Goal: Information Seeking & Learning: Learn about a topic

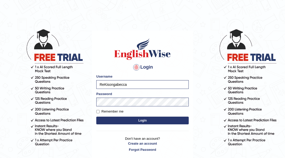
click at [136, 83] on input "ReKisongabecca" at bounding box center [142, 84] width 92 height 9
type input "R"
type input "Kishonga"
click at [96, 117] on button "Login" at bounding box center [142, 121] width 92 height 8
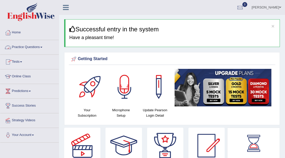
click at [22, 49] on link "Practice Questions" at bounding box center [29, 46] width 59 height 13
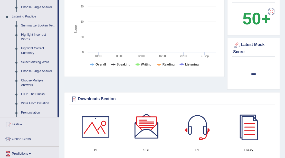
scroll to position [205, 0]
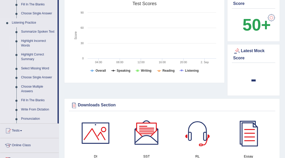
click at [39, 40] on link "Highlight Incorrect Words" at bounding box center [38, 43] width 39 height 14
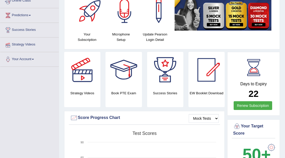
scroll to position [124, 0]
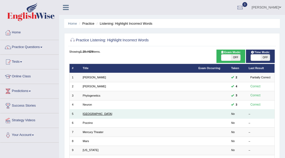
click at [91, 115] on link "[GEOGRAPHIC_DATA]" at bounding box center [98, 113] width 30 height 3
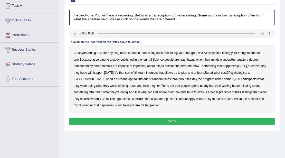
scroll to position [51, 0]
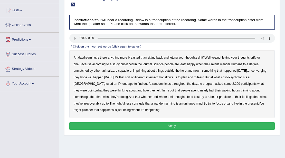
click at [139, 70] on b "imprinting" at bounding box center [139, 71] width 13 height 4
click at [251, 72] on b "converging" at bounding box center [258, 71] width 15 height 4
click at [87, 102] on b "irrecoverably" at bounding box center [91, 104] width 17 height 4
click at [117, 103] on b "rightfulness" at bounding box center [123, 104] width 16 height 4
click at [82, 109] on b "plumber" at bounding box center [87, 110] width 11 height 4
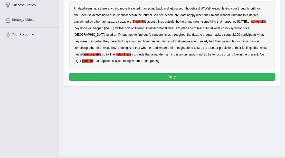
scroll to position [103, 0]
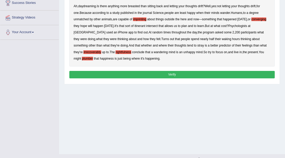
click at [130, 74] on button "Verify" at bounding box center [172, 74] width 206 height 7
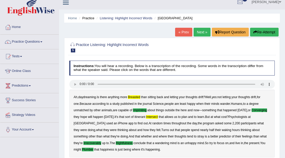
scroll to position [0, 0]
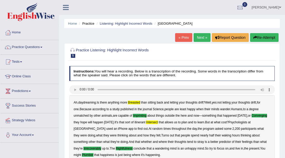
click at [201, 38] on link "Next »" at bounding box center [202, 37] width 17 height 9
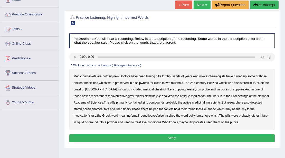
scroll to position [34, 0]
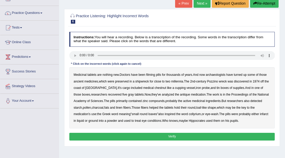
click at [155, 74] on b "filming" at bounding box center [150, 75] width 9 height 4
click at [155, 88] on b "chestnut" at bounding box center [161, 88] width 12 height 4
click at [260, 115] on b "infarct" at bounding box center [264, 114] width 8 height 4
click at [143, 133] on button "Verify" at bounding box center [172, 136] width 206 height 7
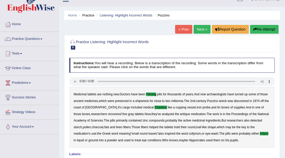
scroll to position [0, 0]
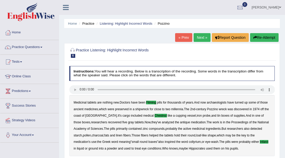
click at [196, 37] on link "Next »" at bounding box center [202, 37] width 17 height 9
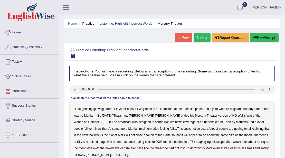
click at [108, 108] on b "barterer" at bounding box center [109, 109] width 11 height 4
click at [204, 122] on b "undertaken" at bounding box center [211, 122] width 15 height 4
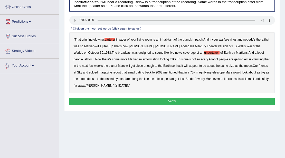
scroll to position [85, 0]
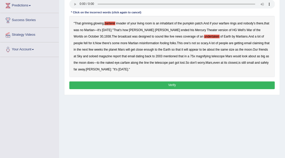
click at [116, 86] on button "Verify" at bounding box center [172, 84] width 206 height 7
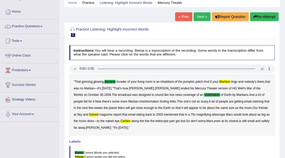
scroll to position [17, 0]
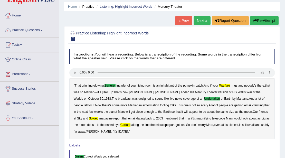
click at [194, 22] on link "Next »" at bounding box center [202, 20] width 17 height 9
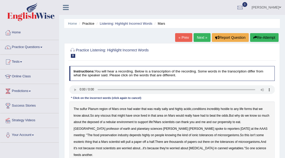
click at [81, 108] on b "sulfur" at bounding box center [83, 109] width 7 height 4
click at [105, 114] on b "viscous" at bounding box center [105, 116] width 10 height 4
click at [99, 122] on b "deposed" at bounding box center [93, 122] width 12 height 4
click at [116, 122] on b "nebular" at bounding box center [111, 122] width 10 height 4
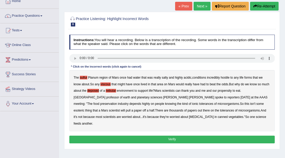
scroll to position [34, 0]
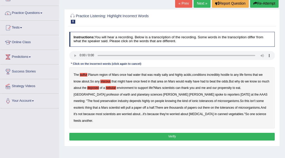
click at [173, 133] on button "Verify" at bounding box center [172, 136] width 206 height 7
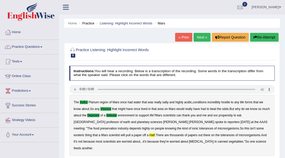
scroll to position [0, 0]
click at [201, 37] on link "Next »" at bounding box center [202, 37] width 17 height 9
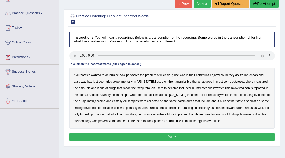
scroll to position [34, 0]
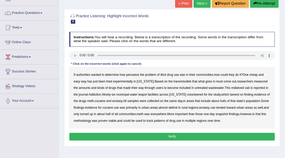
click at [175, 79] on div "If authorities wanted to determine how pervasive the problem of illicit drug us…" at bounding box center [172, 97] width 206 height 61
click at [181, 81] on b "transmissible" at bounding box center [182, 82] width 18 height 4
click at [234, 87] on b "midwived" at bounding box center [237, 88] width 13 height 4
click at [230, 93] on b "tamest" at bounding box center [234, 95] width 9 height 4
click at [221, 100] on b "hulls" at bounding box center [223, 101] width 6 height 4
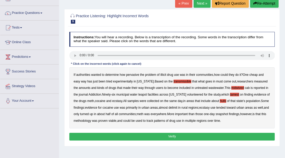
click at [174, 106] on b "delimit" at bounding box center [172, 108] width 9 height 4
click at [244, 107] on b "urban" at bounding box center [240, 108] width 8 height 4
click at [203, 119] on b "regions" at bounding box center [202, 121] width 10 height 4
click at [207, 119] on b "regions" at bounding box center [202, 121] width 10 height 4
click at [195, 133] on button "Verify" at bounding box center [172, 136] width 206 height 7
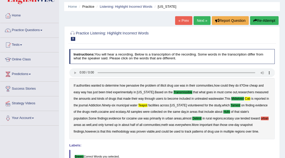
scroll to position [0, 0]
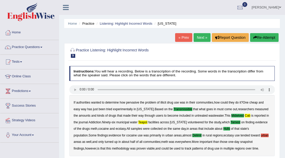
drag, startPoint x: 198, startPoint y: 38, endPoint x: 194, endPoint y: 41, distance: 4.7
click at [198, 38] on link "Next »" at bounding box center [202, 37] width 17 height 9
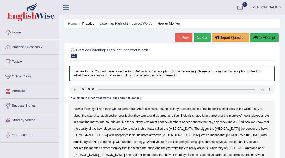
click at [213, 115] on b "barest" at bounding box center [213, 116] width 8 height 4
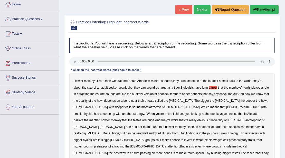
scroll to position [34, 0]
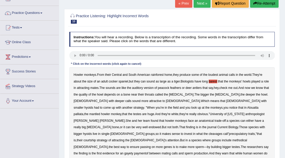
click at [110, 112] on b "howler" at bounding box center [105, 114] width 9 height 4
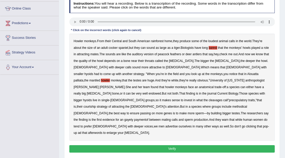
scroll to position [68, 0]
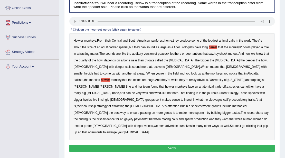
click at [213, 98] on b "cleavages" at bounding box center [216, 100] width 14 height 4
click at [232, 104] on b "methodical" at bounding box center [239, 106] width 15 height 4
click at [133, 117] on b "gayety" at bounding box center [128, 119] width 9 height 4
click at [102, 130] on b "afterwords" at bounding box center [95, 132] width 14 height 4
click at [173, 144] on button "Verify" at bounding box center [172, 147] width 206 height 7
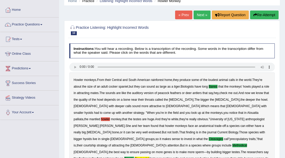
scroll to position [0, 0]
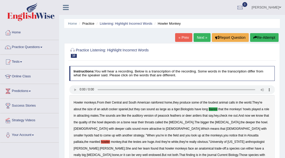
click at [194, 40] on link "Next »" at bounding box center [202, 37] width 17 height 9
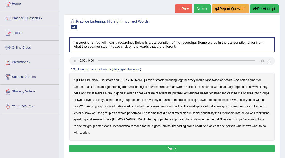
scroll to position [34, 0]
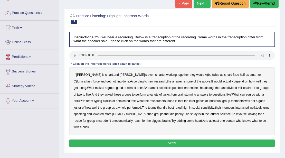
click at [184, 87] on b "entrenches" at bounding box center [191, 88] width 15 height 4
click at [238, 87] on b "millionaires" at bounding box center [245, 88] width 15 height 4
click at [93, 113] on b "jewelled" at bounding box center [98, 114] width 11 height 4
click at [112, 120] on b "uneconomically" at bounding box center [122, 121] width 21 height 4
click at [149, 139] on button "Verify" at bounding box center [172, 142] width 206 height 7
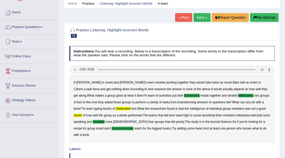
scroll to position [17, 0]
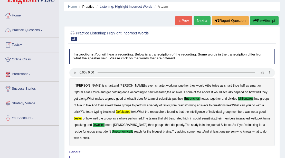
click at [36, 32] on link "Practice Questions" at bounding box center [29, 29] width 59 height 13
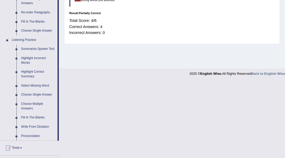
scroll to position [205, 0]
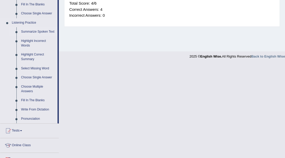
click at [38, 31] on link "Summarize Spoken Text" at bounding box center [38, 31] width 39 height 9
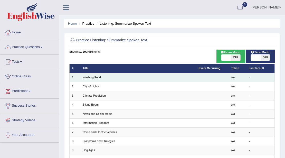
click at [95, 79] on td "Washing Food" at bounding box center [138, 77] width 116 height 9
click at [88, 79] on link "Washing Food" at bounding box center [92, 77] width 18 height 3
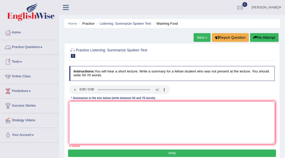
click at [16, 48] on link "Practice Questions" at bounding box center [29, 46] width 59 height 13
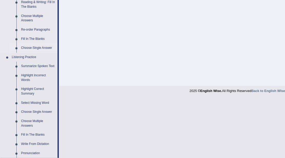
scroll to position [188, 0]
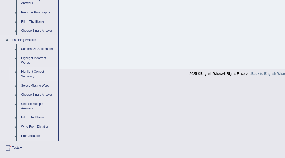
click at [25, 74] on link "Highlight Correct Summary" at bounding box center [38, 74] width 39 height 14
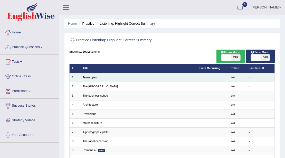
click at [89, 78] on link "Telescopes" at bounding box center [90, 77] width 14 height 3
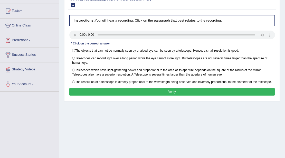
scroll to position [34, 0]
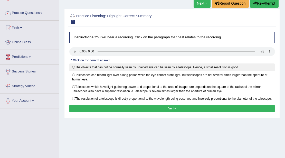
click at [74, 66] on label "The objects that can not be normally seen by unaided eye can be seen by a teles…" at bounding box center [172, 67] width 206 height 8
radio input "true"
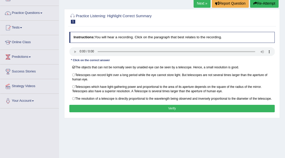
click at [160, 109] on button "Verify" at bounding box center [172, 108] width 206 height 7
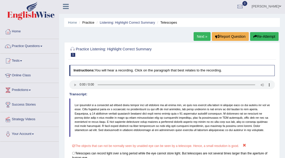
scroll to position [0, 0]
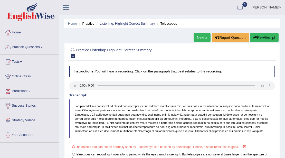
click at [200, 40] on link "Next »" at bounding box center [202, 37] width 17 height 9
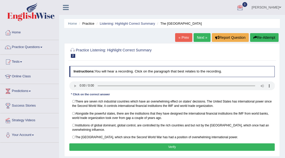
click at [277, 6] on link "[PERSON_NAME]" at bounding box center [266, 6] width 37 height 13
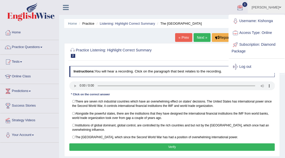
click at [249, 68] on link "Log out" at bounding box center [256, 67] width 55 height 12
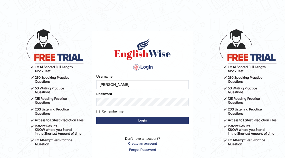
click at [130, 84] on input "[PERSON_NAME]" at bounding box center [142, 84] width 92 height 9
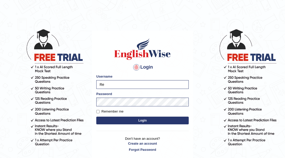
type input "R"
type input "Kishonga"
click at [116, 119] on button "Login" at bounding box center [142, 121] width 92 height 8
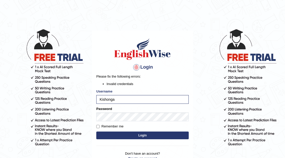
click at [107, 132] on button "Login" at bounding box center [142, 135] width 92 height 8
click at [120, 133] on button "Login" at bounding box center [142, 135] width 92 height 8
click at [114, 138] on button "Login" at bounding box center [142, 135] width 92 height 8
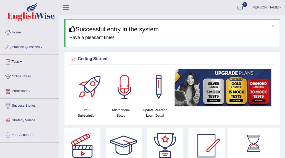
click at [40, 46] on link "Practice Questions" at bounding box center [29, 46] width 59 height 13
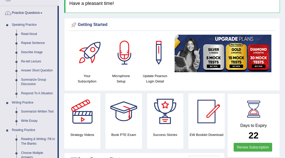
scroll to position [17, 0]
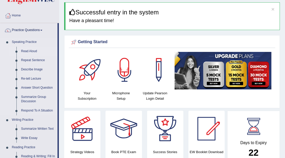
click at [25, 52] on link "Read Aloud" at bounding box center [38, 51] width 39 height 9
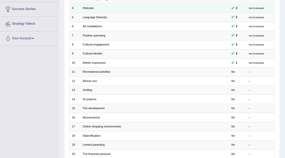
scroll to position [103, 0]
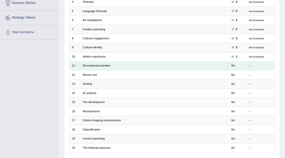
click at [90, 66] on td "Recreational activities" at bounding box center [138, 65] width 116 height 9
click at [89, 65] on link "Recreational activities" at bounding box center [96, 65] width 27 height 3
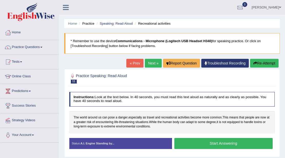
click at [209, 146] on button "Start Answering" at bounding box center [223, 143] width 98 height 11
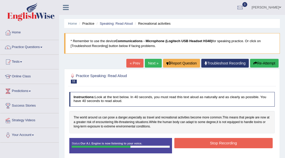
click at [210, 142] on button "Stop Recording" at bounding box center [223, 143] width 98 height 10
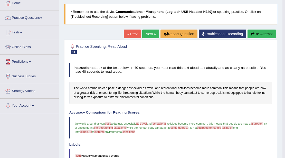
scroll to position [17, 0]
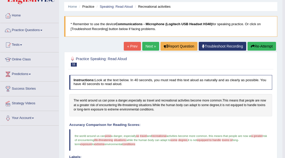
click at [146, 44] on link "Next »" at bounding box center [150, 46] width 17 height 9
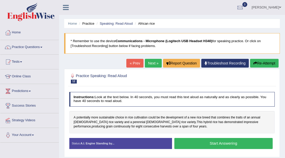
click at [198, 141] on button "Start Answering" at bounding box center [223, 143] width 98 height 11
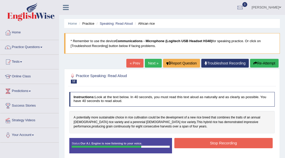
click at [195, 141] on button "Stop Recording" at bounding box center [223, 143] width 98 height 10
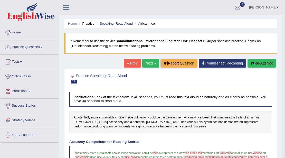
click at [150, 63] on link "Next »" at bounding box center [150, 63] width 17 height 9
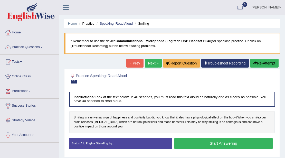
click at [188, 140] on button "Start Answering" at bounding box center [223, 143] width 98 height 11
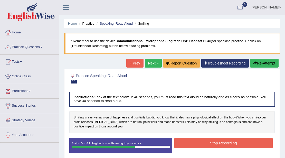
click at [200, 143] on button "Stop Recording" at bounding box center [223, 143] width 98 height 10
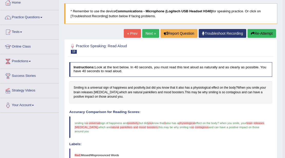
scroll to position [34, 0]
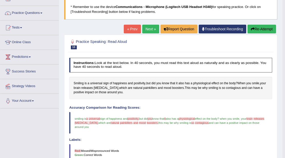
click at [256, 27] on button "Re-Attempt" at bounding box center [261, 29] width 28 height 9
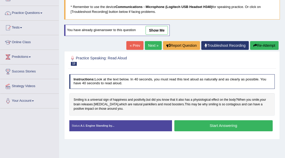
click at [185, 120] on button "Start Answering" at bounding box center [223, 125] width 98 height 11
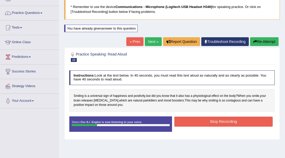
click at [253, 43] on icon "button" at bounding box center [255, 42] width 4 height 4
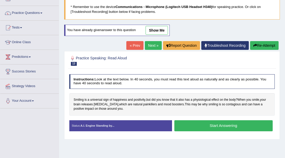
drag, startPoint x: 186, startPoint y: 123, endPoint x: 180, endPoint y: 120, distance: 6.9
click at [185, 123] on button "Start Answering" at bounding box center [223, 125] width 98 height 11
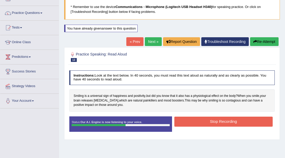
click at [195, 117] on button "Stop Recording" at bounding box center [223, 122] width 98 height 10
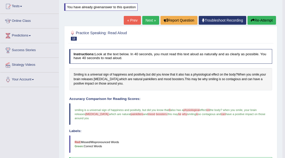
scroll to position [51, 0]
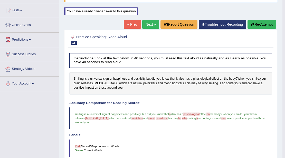
click at [154, 24] on link "Next »" at bounding box center [150, 24] width 17 height 9
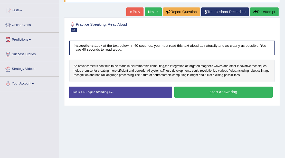
click at [218, 93] on button "Start Answering" at bounding box center [223, 91] width 98 height 11
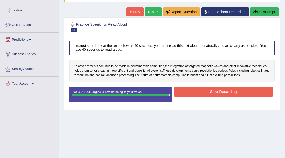
click at [218, 93] on button "Stop Recording" at bounding box center [223, 91] width 98 height 10
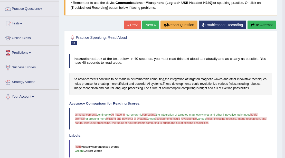
scroll to position [34, 0]
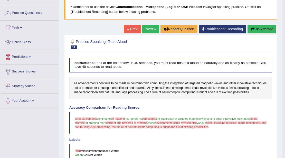
click at [261, 33] on button "Re-Attempt" at bounding box center [261, 29] width 28 height 9
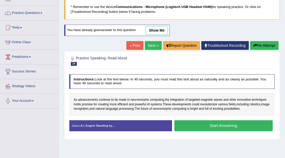
click at [190, 127] on button "Start Answering" at bounding box center [223, 125] width 98 height 11
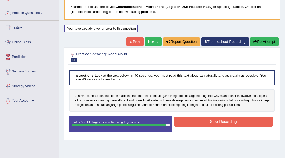
click at [214, 125] on button "Stop Recording" at bounding box center [223, 122] width 98 height 10
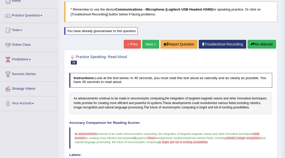
scroll to position [14, 0]
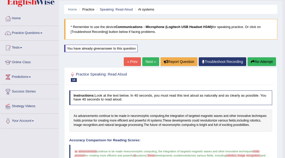
click at [149, 62] on link "Next »" at bounding box center [150, 61] width 17 height 9
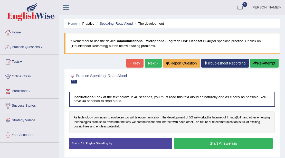
drag, startPoint x: 186, startPoint y: 141, endPoint x: 185, endPoint y: 138, distance: 2.8
click at [186, 140] on button "Start Answering" at bounding box center [223, 143] width 98 height 11
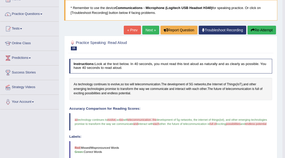
scroll to position [34, 0]
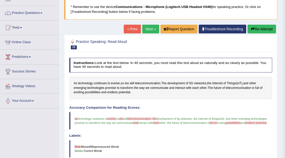
click at [151, 31] on link "Next »" at bounding box center [150, 29] width 17 height 9
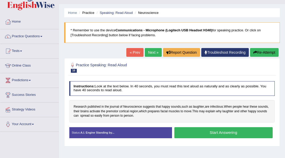
scroll to position [34, 0]
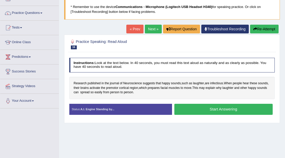
click at [198, 105] on button "Start Answering" at bounding box center [223, 109] width 98 height 11
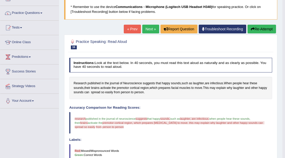
click at [254, 32] on button "Re-Attempt" at bounding box center [261, 29] width 28 height 9
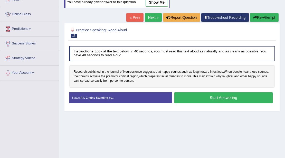
scroll to position [68, 0]
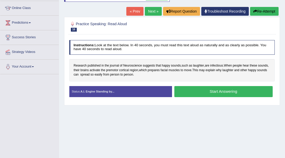
click at [219, 92] on button "Start Answering" at bounding box center [223, 91] width 98 height 11
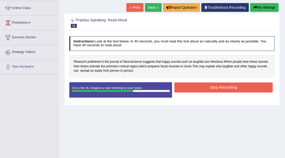
click at [219, 90] on button "Stop Recording" at bounding box center [223, 87] width 98 height 10
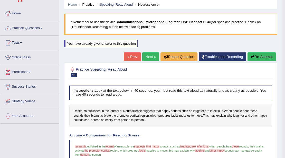
scroll to position [0, 0]
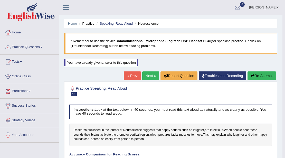
click at [151, 77] on link "Next »" at bounding box center [150, 75] width 17 height 9
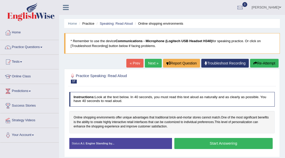
click at [181, 139] on button "Start Answering" at bounding box center [223, 143] width 98 height 11
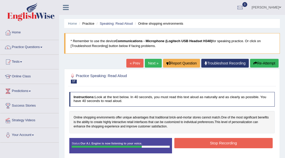
click at [198, 141] on button "Stop Recording" at bounding box center [223, 143] width 98 height 10
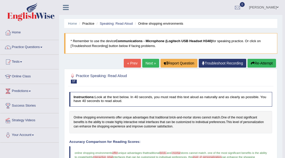
click at [267, 64] on button "Re-Attempt" at bounding box center [261, 63] width 28 height 9
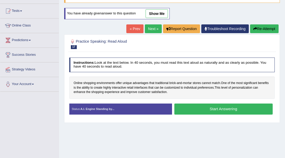
scroll to position [51, 0]
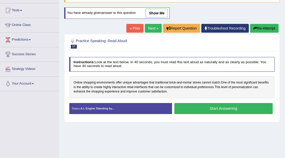
click at [233, 109] on button "Start Answering" at bounding box center [223, 108] width 98 height 11
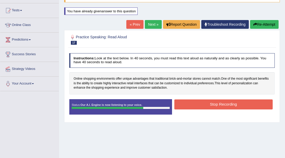
click at [237, 105] on button "Stop Recording" at bounding box center [223, 104] width 98 height 10
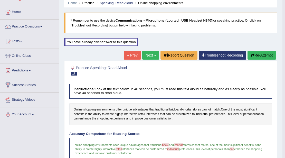
scroll to position [17, 0]
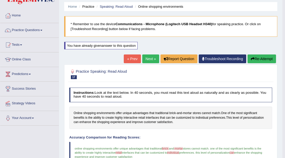
click at [251, 59] on icon "button" at bounding box center [253, 59] width 4 height 4
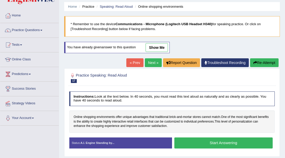
click at [191, 139] on button "Start Answering" at bounding box center [223, 142] width 98 height 11
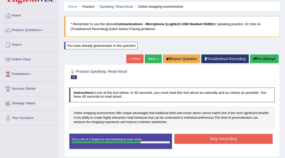
click at [193, 134] on button "Stop Recording" at bounding box center [223, 139] width 98 height 10
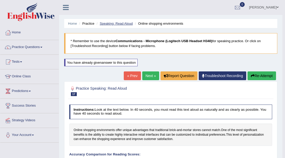
click at [126, 22] on li "Speaking: Read Aloud" at bounding box center [113, 23] width 37 height 5
click at [124, 24] on link "Speaking: Read Aloud" at bounding box center [116, 24] width 33 height 4
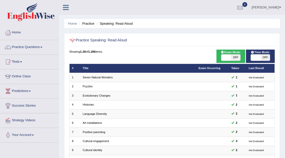
click at [88, 25] on li "Practice" at bounding box center [86, 23] width 16 height 5
click at [34, 47] on link "Practice Questions" at bounding box center [29, 46] width 59 height 13
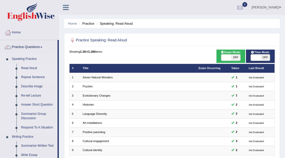
click at [38, 77] on link "Repeat Sentence" at bounding box center [38, 77] width 39 height 9
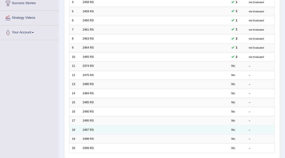
scroll to position [102, 0]
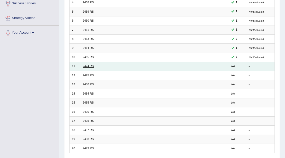
click at [84, 65] on link "2474 RS" at bounding box center [88, 65] width 11 height 3
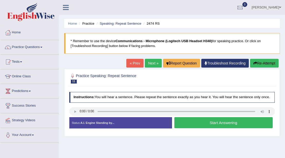
click at [191, 126] on button "Start Answering" at bounding box center [223, 122] width 98 height 11
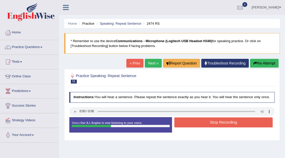
click at [187, 123] on button "Stop Recording" at bounding box center [223, 122] width 98 height 10
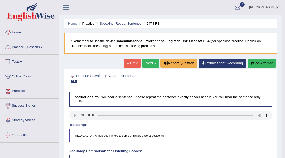
click at [149, 61] on link "Next »" at bounding box center [150, 63] width 17 height 9
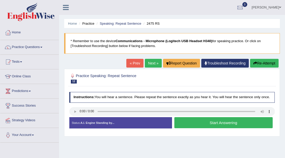
click at [183, 122] on button "Start Answering" at bounding box center [223, 122] width 98 height 11
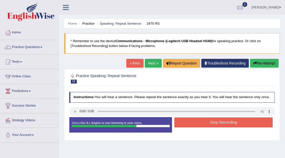
click at [182, 122] on button "Stop Recording" at bounding box center [223, 122] width 98 height 10
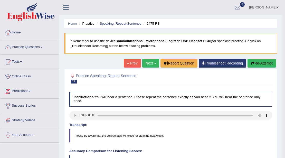
click at [144, 62] on link "Next »" at bounding box center [150, 63] width 17 height 9
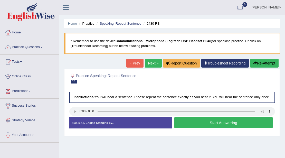
click at [177, 124] on button "Start Answering" at bounding box center [223, 122] width 98 height 11
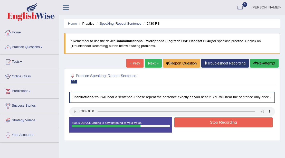
click at [180, 121] on button "Stop Recording" at bounding box center [223, 122] width 98 height 10
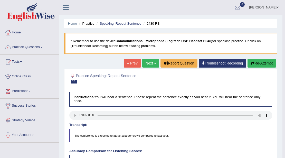
click at [145, 62] on link "Next »" at bounding box center [150, 63] width 17 height 9
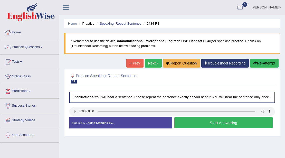
click at [219, 123] on button "Start Answering" at bounding box center [223, 122] width 98 height 11
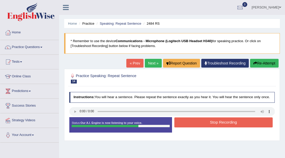
click at [211, 120] on button "Stop Recording" at bounding box center [223, 122] width 98 height 10
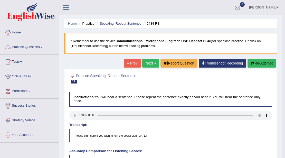
click at [34, 48] on link "Practice Questions" at bounding box center [29, 46] width 59 height 13
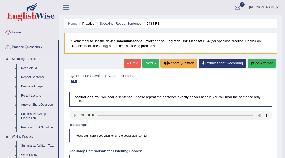
click at [35, 87] on link "Describe Image" at bounding box center [38, 86] width 39 height 9
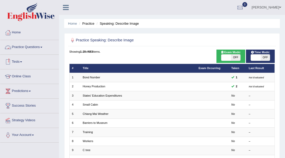
click at [39, 47] on link "Practice Questions" at bounding box center [29, 46] width 59 height 13
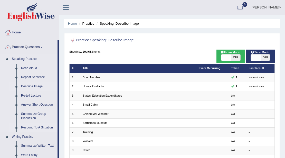
click at [27, 128] on link "Respond To A Situation" at bounding box center [38, 127] width 39 height 9
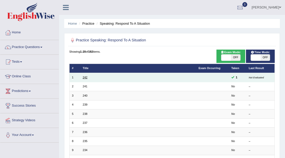
click at [83, 79] on link "242" at bounding box center [85, 77] width 5 height 3
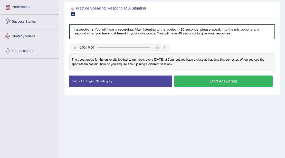
scroll to position [26, 0]
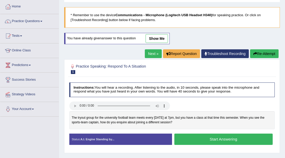
click at [36, 22] on link "Practice Questions" at bounding box center [29, 20] width 59 height 13
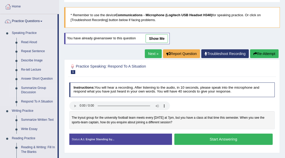
click at [28, 90] on link "Summarize Group Discussion" at bounding box center [38, 90] width 39 height 14
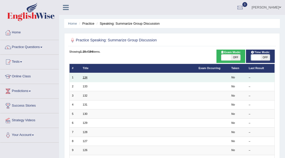
click at [85, 78] on link "134" at bounding box center [85, 77] width 5 height 3
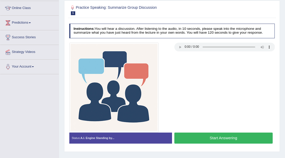
scroll to position [51, 0]
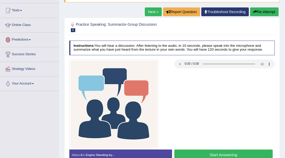
click at [20, 40] on link "Predictions" at bounding box center [29, 39] width 59 height 13
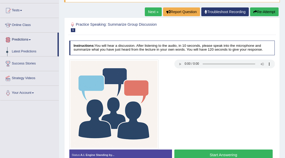
click at [26, 38] on link "Predictions" at bounding box center [28, 39] width 57 height 13
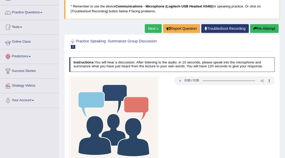
scroll to position [0, 0]
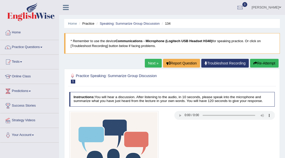
click at [34, 47] on link "Practice Questions" at bounding box center [29, 46] width 59 height 13
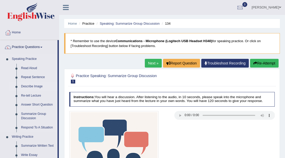
click at [23, 87] on link "Describe Image" at bounding box center [38, 86] width 39 height 9
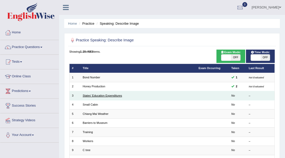
click at [88, 95] on link "States' Education Expenditures" at bounding box center [102, 95] width 39 height 3
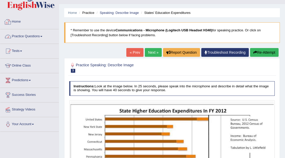
scroll to position [17, 0]
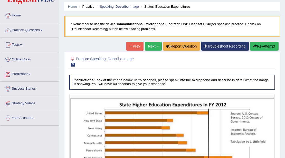
click at [35, 30] on link "Practice Questions" at bounding box center [29, 29] width 59 height 13
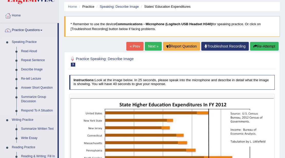
click at [23, 109] on link "Respond To A Situation" at bounding box center [38, 110] width 39 height 9
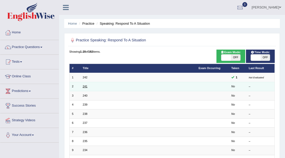
click at [83, 87] on link "241" at bounding box center [85, 86] width 5 height 3
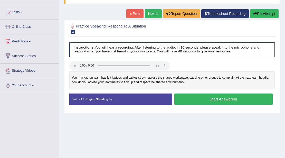
scroll to position [51, 0]
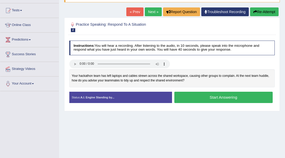
click at [126, 13] on link "« Prev" at bounding box center [134, 11] width 17 height 9
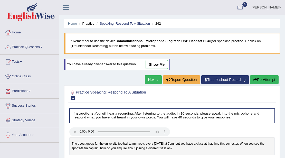
click at [156, 65] on link "show me" at bounding box center [157, 64] width 22 height 9
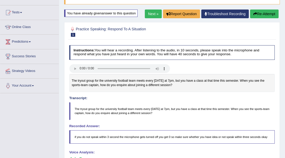
scroll to position [51, 0]
